Goal: Transaction & Acquisition: Purchase product/service

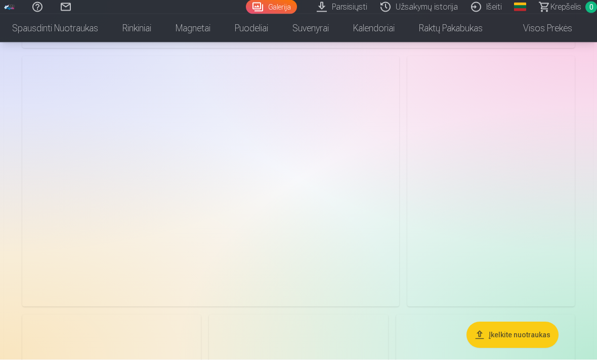
scroll to position [1560, 0]
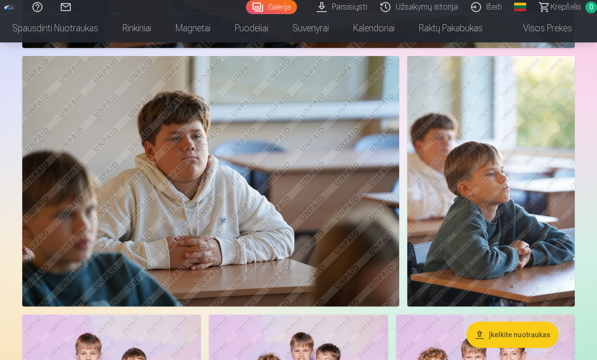
click at [527, 228] on img at bounding box center [490, 181] width 167 height 251
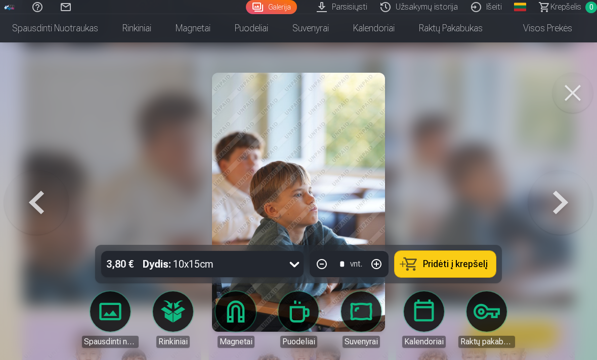
click at [568, 91] on button at bounding box center [572, 93] width 40 height 40
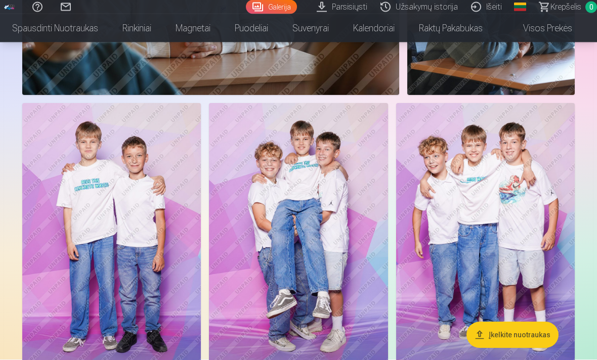
scroll to position [1771, 0]
click at [489, 244] on img at bounding box center [485, 237] width 178 height 268
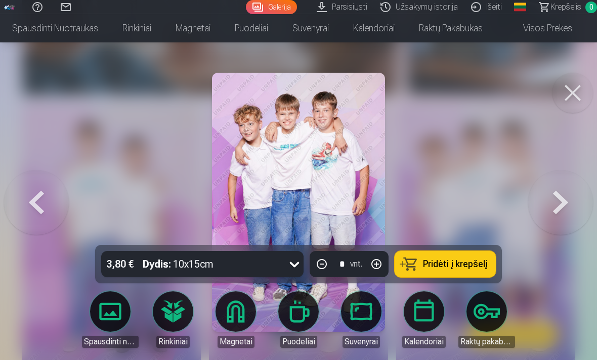
click at [570, 92] on button at bounding box center [572, 93] width 40 height 40
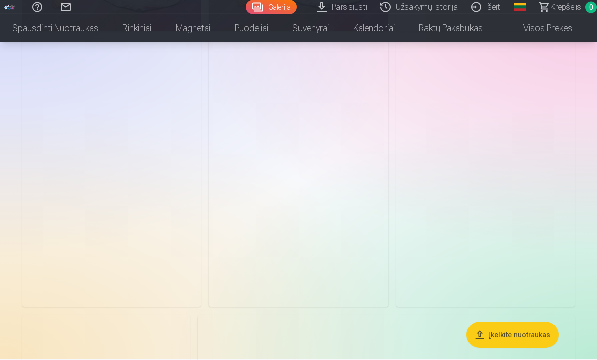
scroll to position [3199, 0]
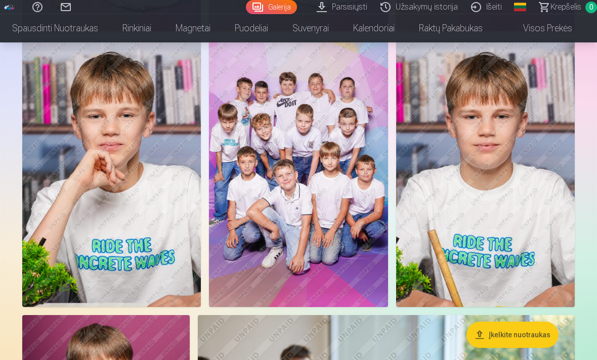
click at [100, 225] on img at bounding box center [111, 173] width 178 height 268
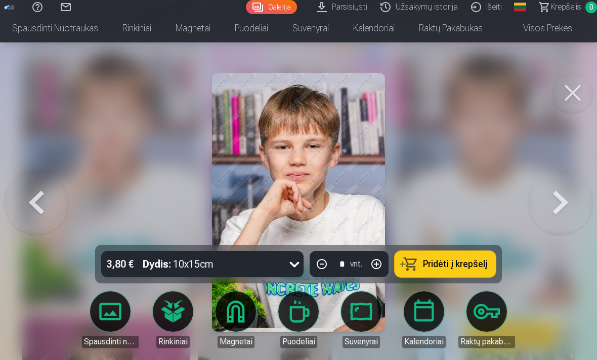
click at [574, 98] on button at bounding box center [572, 93] width 40 height 40
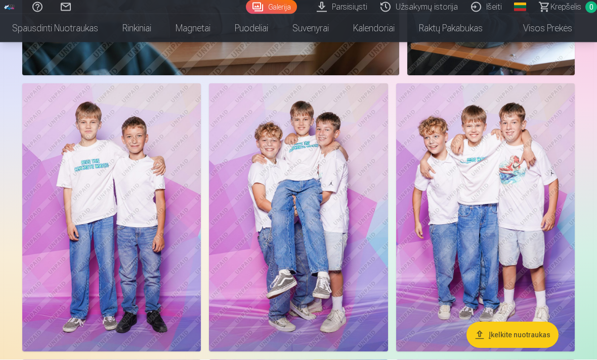
scroll to position [1791, 0]
click at [466, 231] on img at bounding box center [485, 217] width 178 height 268
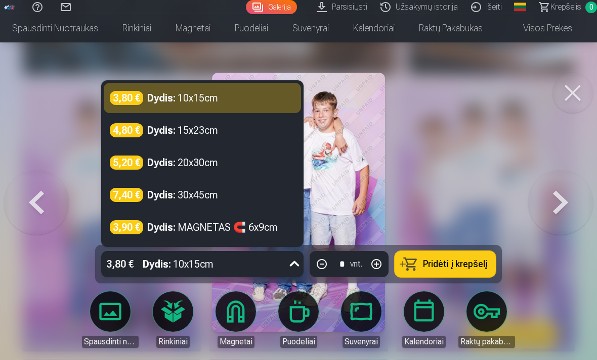
click at [167, 105] on strong "Dydis :" at bounding box center [161, 98] width 28 height 14
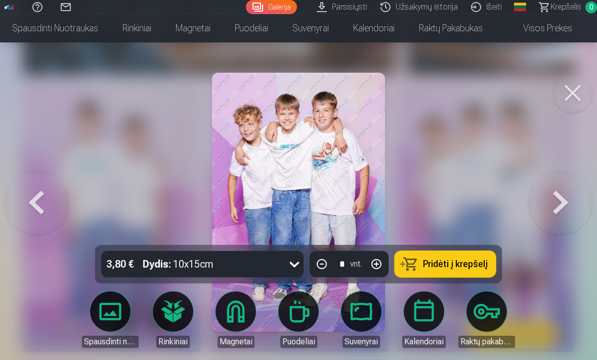
click at [359, 239] on img at bounding box center [298, 202] width 173 height 259
click at [472, 269] on span "Pridėti į krepšelį" at bounding box center [455, 264] width 65 height 9
click at [565, 92] on button at bounding box center [572, 93] width 40 height 40
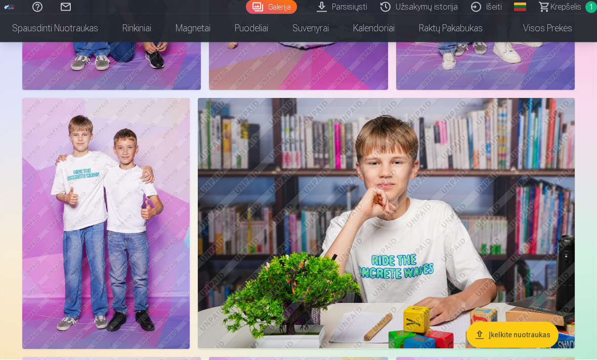
scroll to position [2329, 0]
click at [498, 245] on img at bounding box center [386, 223] width 377 height 251
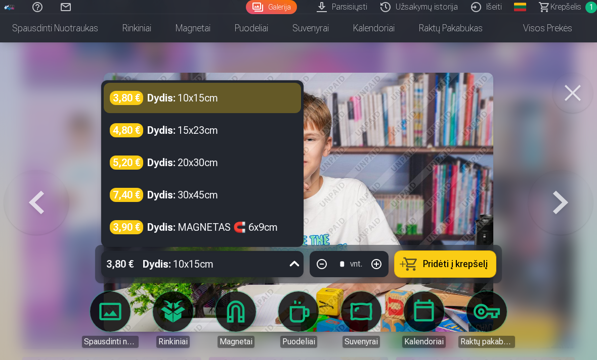
click at [171, 138] on strong "Dydis :" at bounding box center [161, 130] width 28 height 14
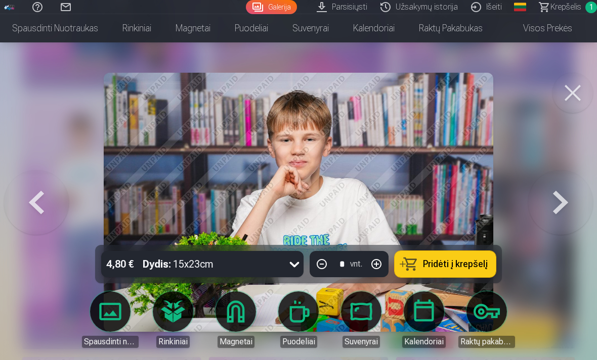
click at [442, 210] on img at bounding box center [298, 202] width 389 height 259
click at [571, 94] on button at bounding box center [572, 93] width 40 height 40
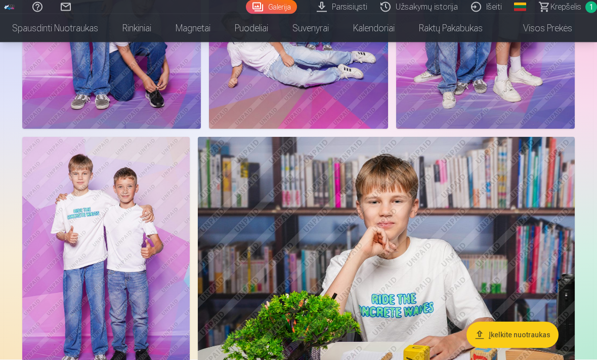
scroll to position [2342, 0]
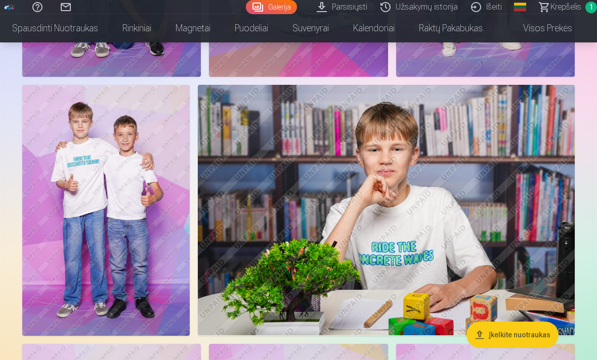
click at [512, 209] on img at bounding box center [386, 210] width 377 height 251
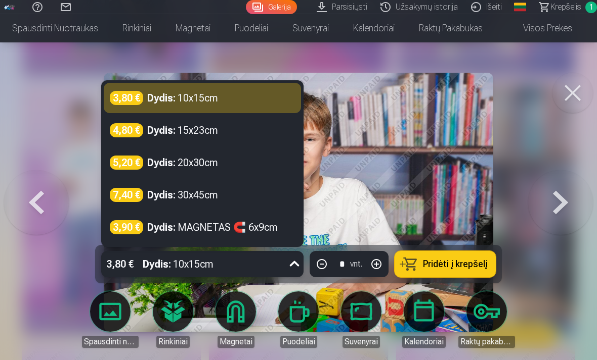
click at [162, 138] on strong "Dydis :" at bounding box center [161, 130] width 28 height 14
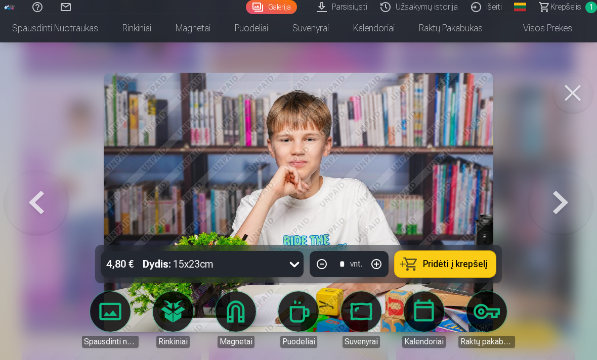
click at [384, 277] on button "button" at bounding box center [376, 264] width 24 height 24
click at [383, 277] on button "button" at bounding box center [376, 264] width 24 height 24
click at [473, 269] on span "Pridėti į krepšelį" at bounding box center [455, 264] width 65 height 9
type input "*"
click at [571, 89] on button at bounding box center [572, 93] width 40 height 40
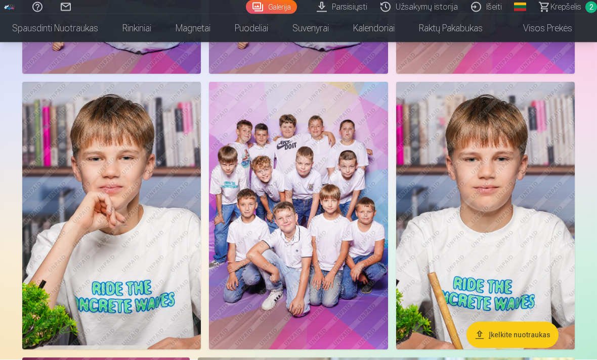
scroll to position [3156, 0]
click at [275, 239] on img at bounding box center [298, 216] width 178 height 268
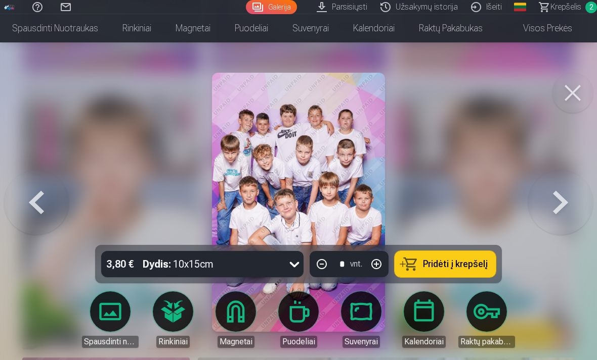
click at [237, 209] on img at bounding box center [298, 202] width 173 height 259
click at [565, 95] on button at bounding box center [572, 93] width 40 height 40
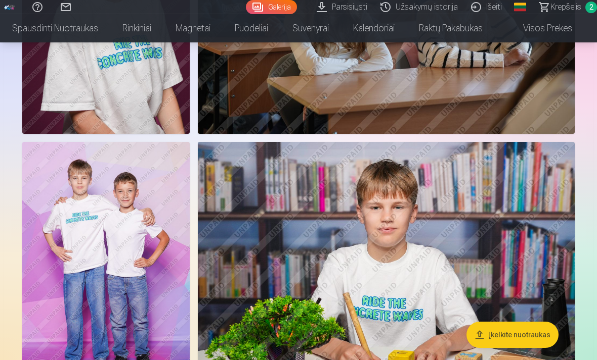
scroll to position [3631, 0]
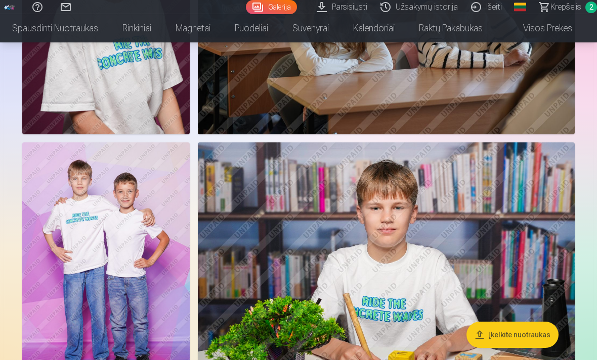
click at [86, 236] on img at bounding box center [105, 268] width 167 height 251
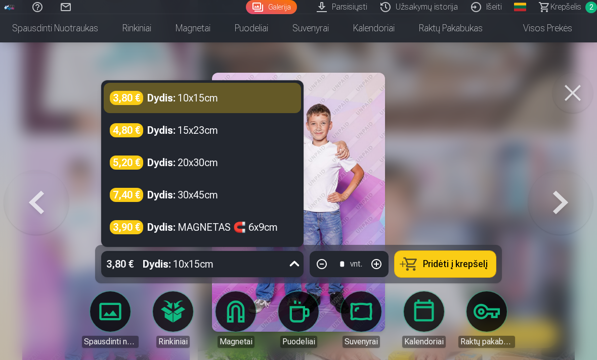
click at [148, 102] on strong "Dydis :" at bounding box center [161, 98] width 28 height 14
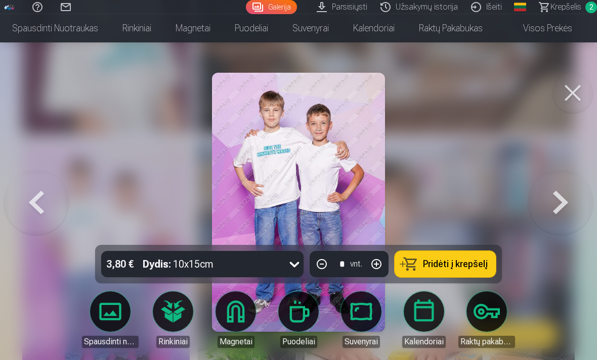
click at [472, 263] on span "Pridėti į krepšelį" at bounding box center [455, 264] width 65 height 9
click at [544, 215] on button at bounding box center [560, 202] width 65 height 65
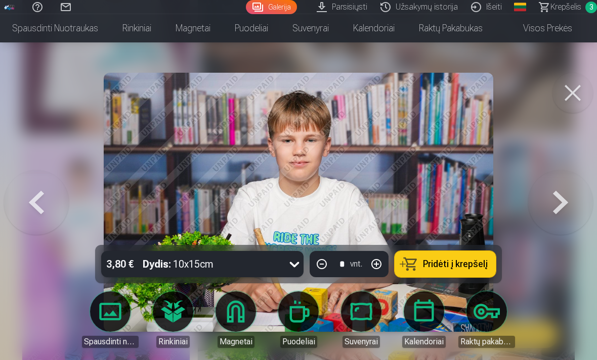
click at [568, 85] on button at bounding box center [572, 93] width 40 height 40
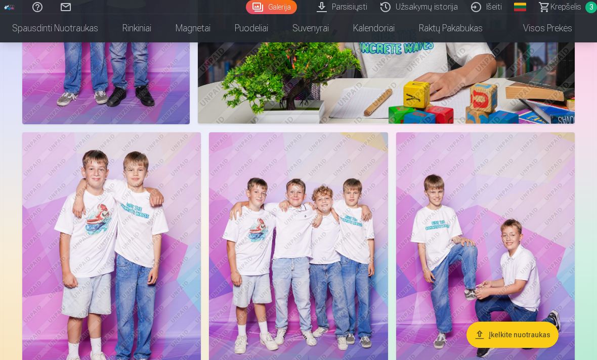
scroll to position [2576, 0]
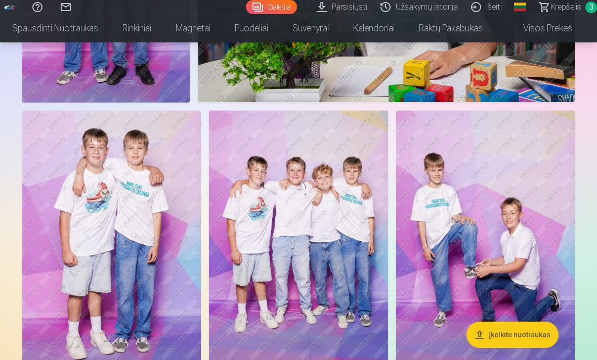
click at [285, 272] on img at bounding box center [298, 245] width 178 height 268
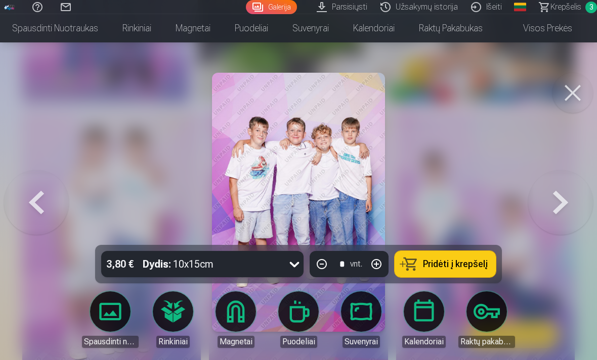
click at [483, 269] on span "Pridėti į krepšelį" at bounding box center [455, 264] width 65 height 9
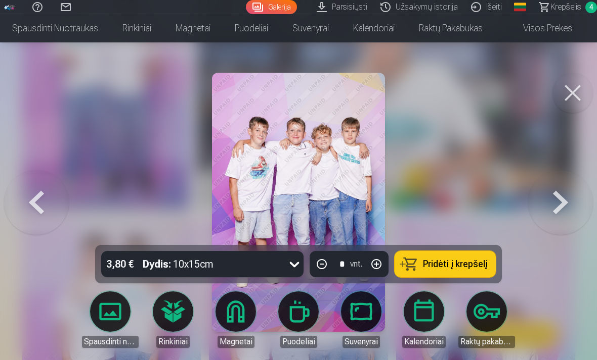
scroll to position [2466, 0]
click at [561, 5] on span "Krepšelis" at bounding box center [565, 7] width 31 height 12
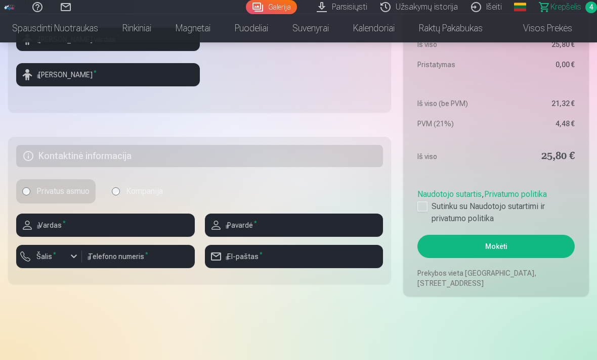
scroll to position [468, 0]
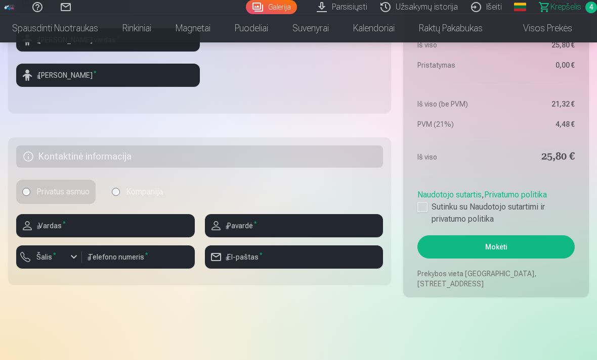
click at [419, 212] on div at bounding box center [422, 207] width 10 height 10
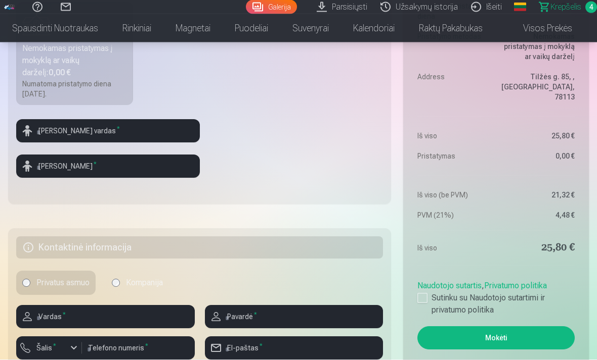
scroll to position [337, 0]
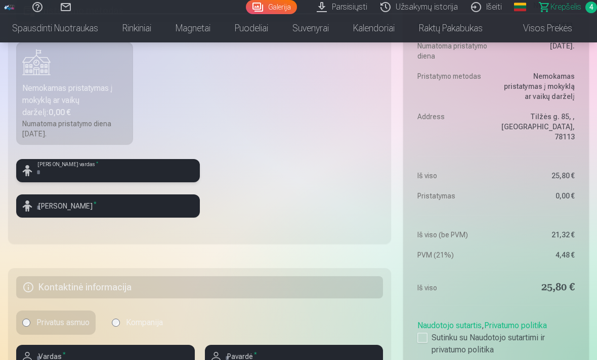
click at [124, 182] on input "text" at bounding box center [108, 170] width 184 height 23
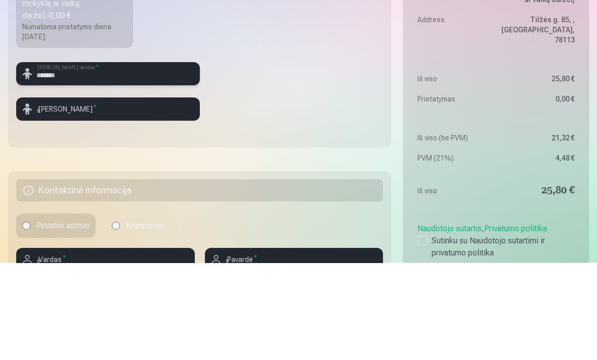
type input "*******"
click at [165, 195] on input "text" at bounding box center [108, 206] width 184 height 23
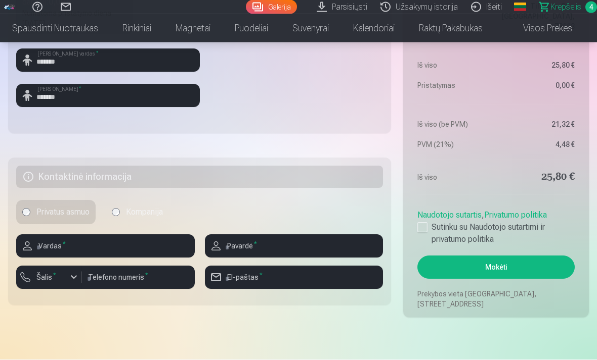
scroll to position [447, 0]
type input "*******"
click at [150, 258] on input "text" at bounding box center [105, 246] width 178 height 23
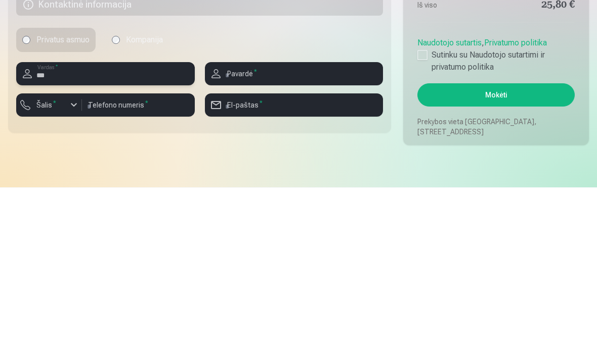
type input "****"
type input "*********"
type input "*******"
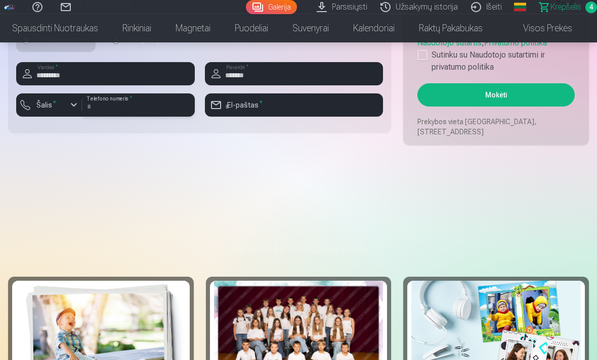
click at [145, 117] on input "number" at bounding box center [138, 105] width 113 height 23
type input "********"
click at [70, 111] on div "button" at bounding box center [74, 105] width 12 height 12
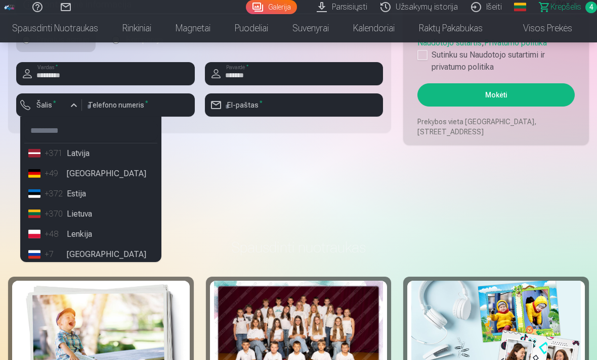
click at [88, 224] on li "+370 Lietuva" at bounding box center [90, 214] width 133 height 20
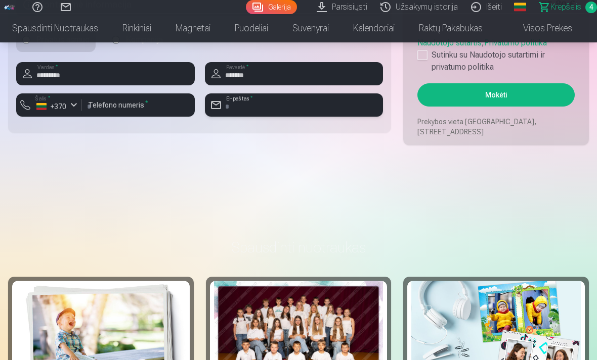
click at [291, 117] on input "email" at bounding box center [294, 105] width 178 height 23
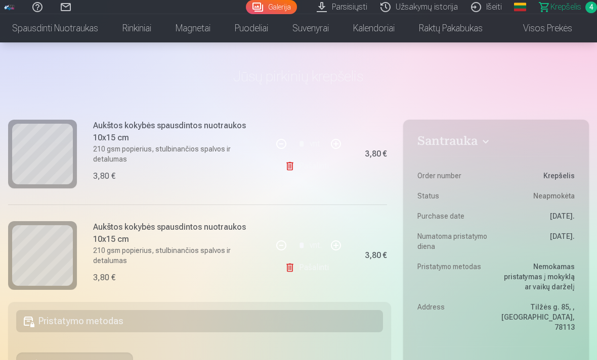
scroll to position [26, 0]
type input "**********"
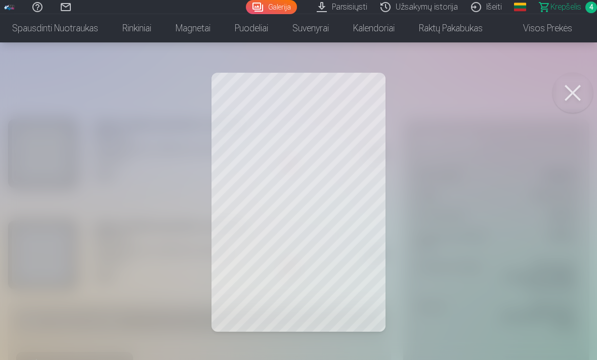
click at [569, 98] on button at bounding box center [572, 93] width 40 height 40
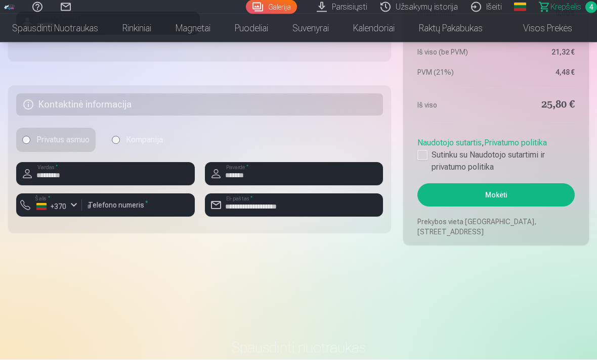
scroll to position [520, 0]
click at [512, 207] on button "Mokėti" at bounding box center [495, 195] width 157 height 23
